Goal: Task Accomplishment & Management: Manage account settings

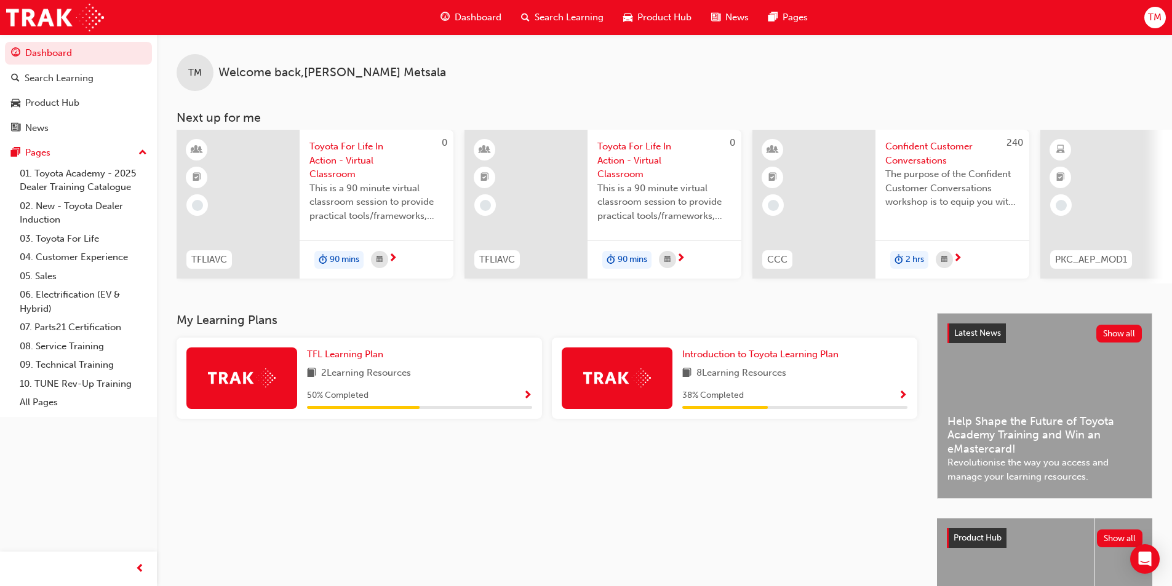
click at [1163, 9] on button "TM" at bounding box center [1155, 18] width 22 height 22
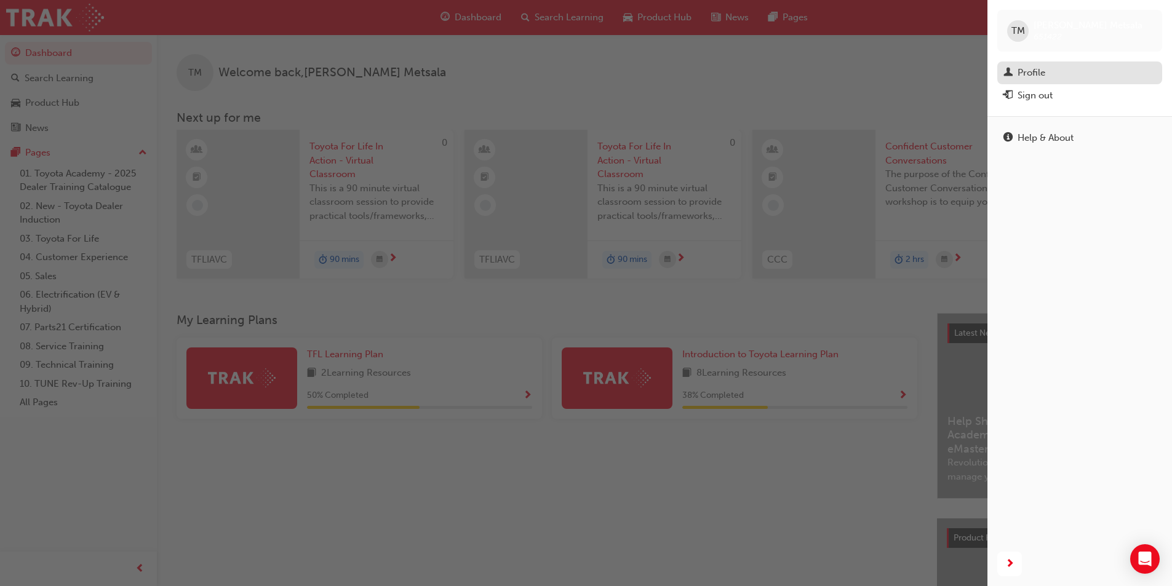
click at [1051, 76] on div "Profile" at bounding box center [1079, 72] width 153 height 15
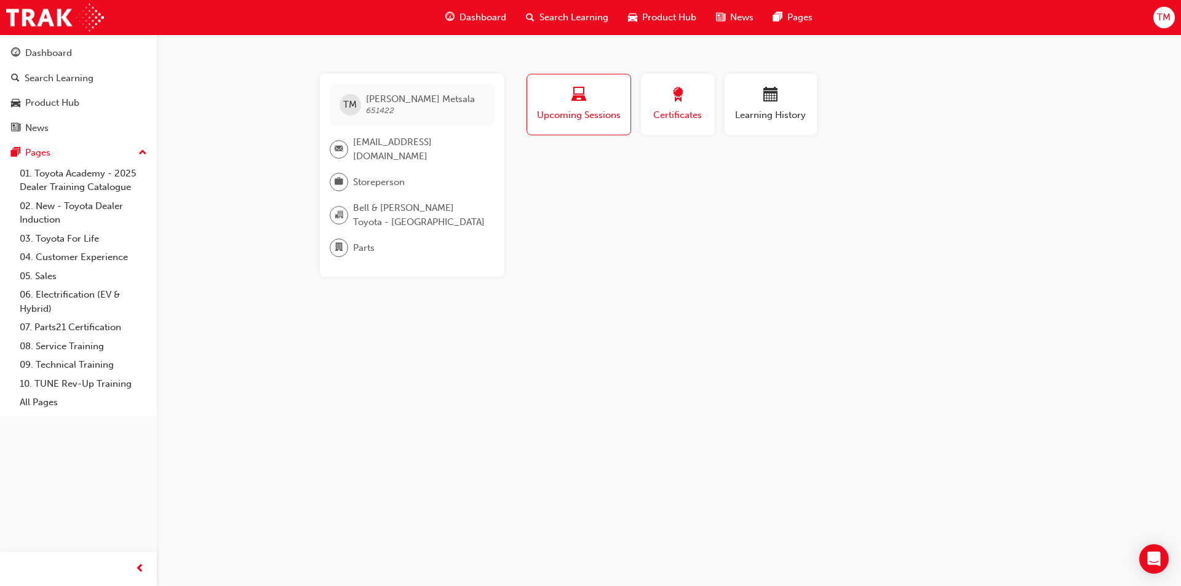
click at [685, 112] on span "Certificates" at bounding box center [677, 115] width 55 height 14
click at [773, 111] on span "Learning History" at bounding box center [771, 115] width 74 height 14
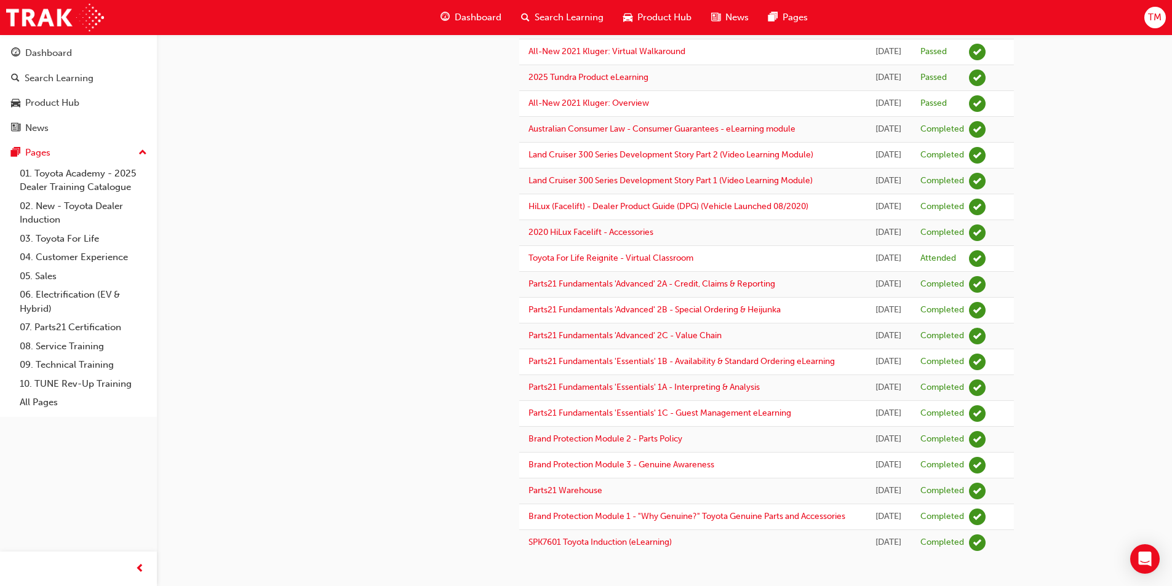
scroll to position [562, 0]
click at [1152, 12] on span "TM" at bounding box center [1155, 17] width 14 height 14
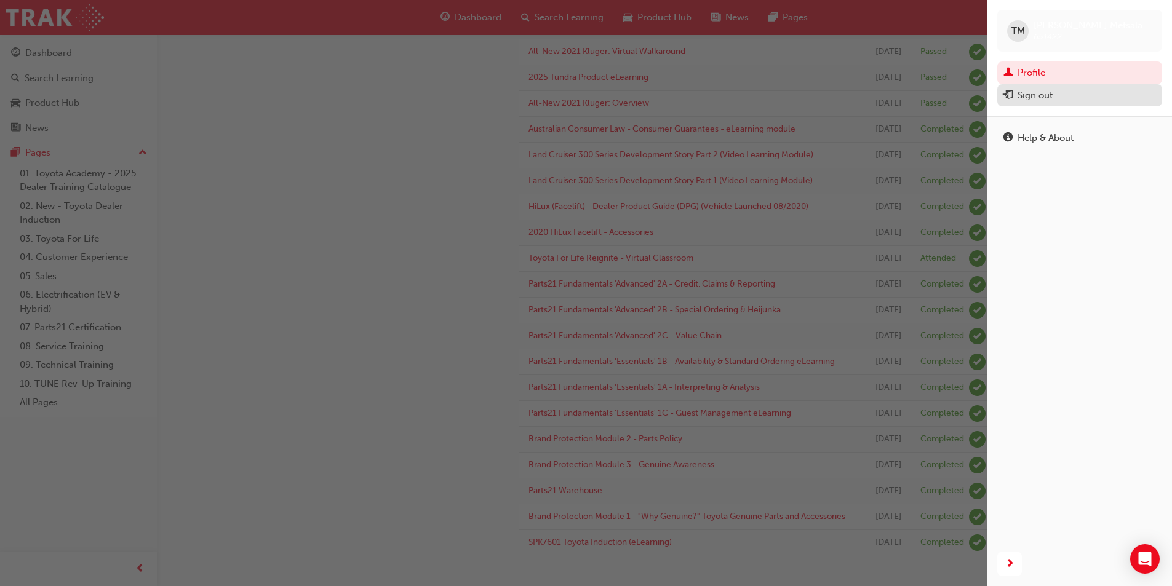
click at [1090, 90] on div "Sign out" at bounding box center [1079, 95] width 153 height 15
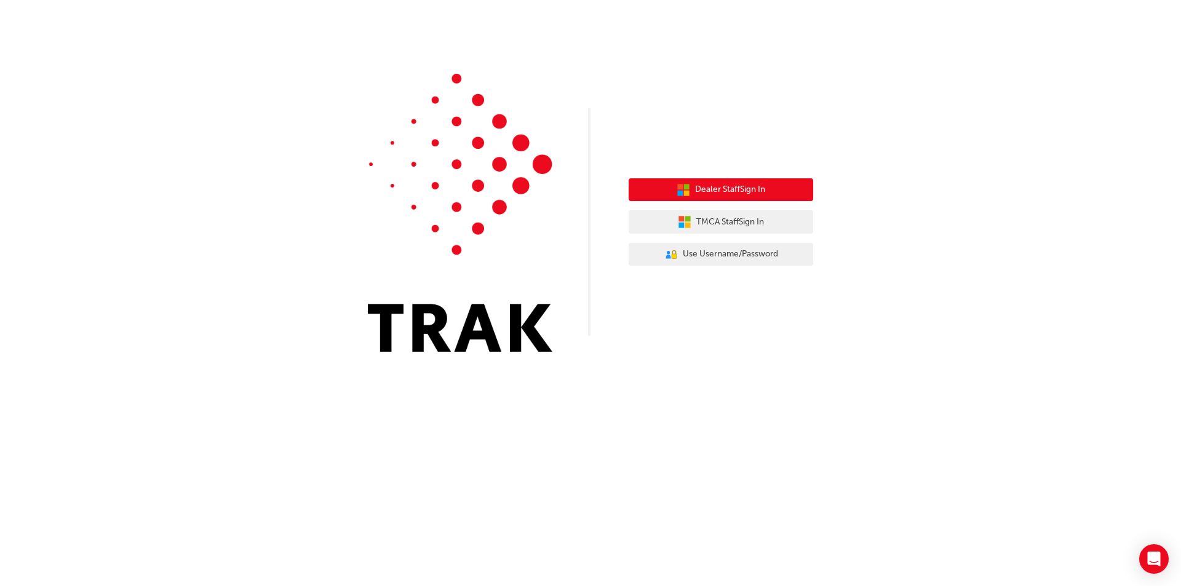
click at [677, 195] on icon "button" at bounding box center [680, 193] width 6 height 6
